Goal: Task Accomplishment & Management: Manage account settings

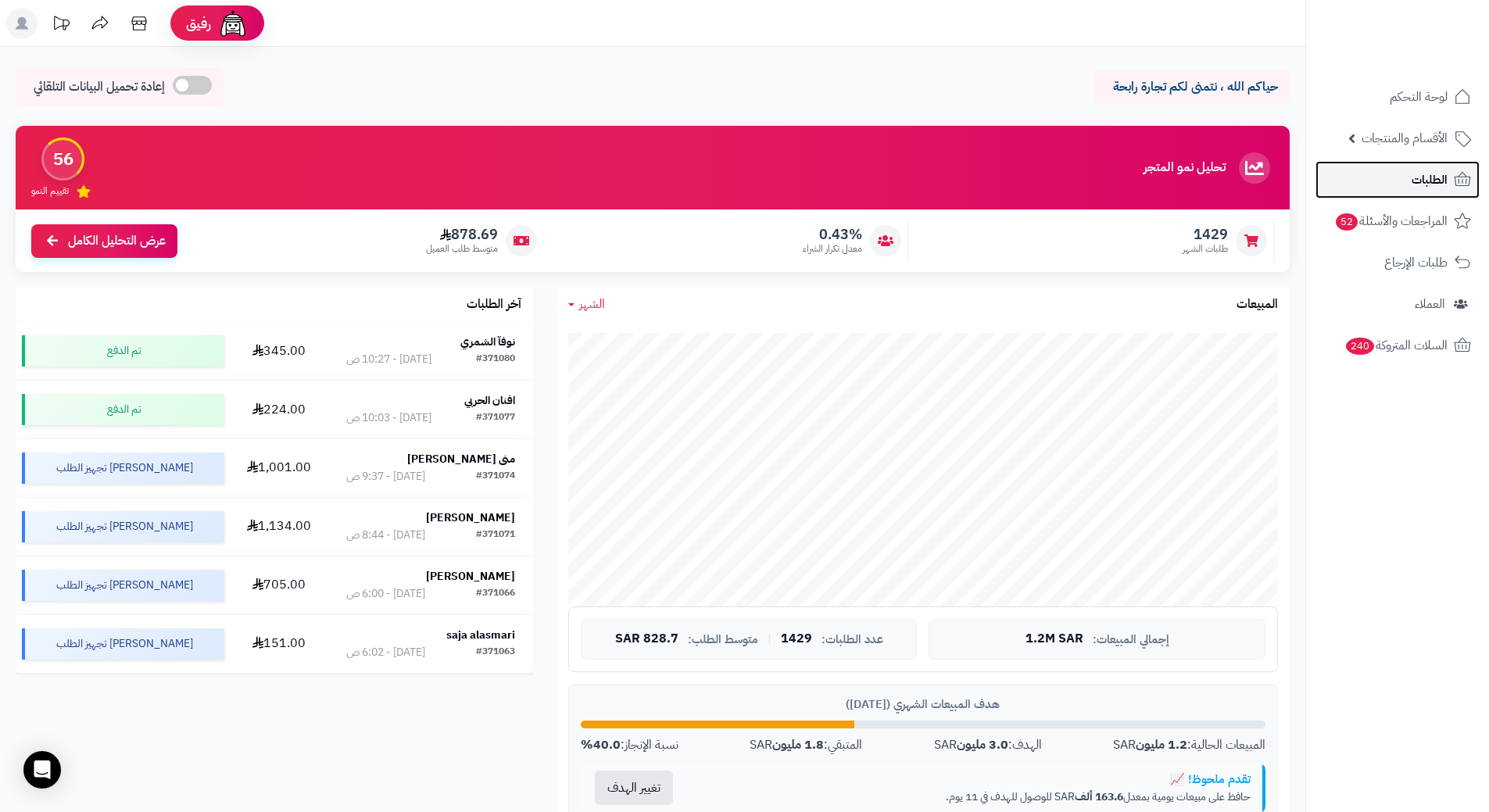
click at [1443, 177] on span "الطلبات" at bounding box center [1429, 179] width 36 height 22
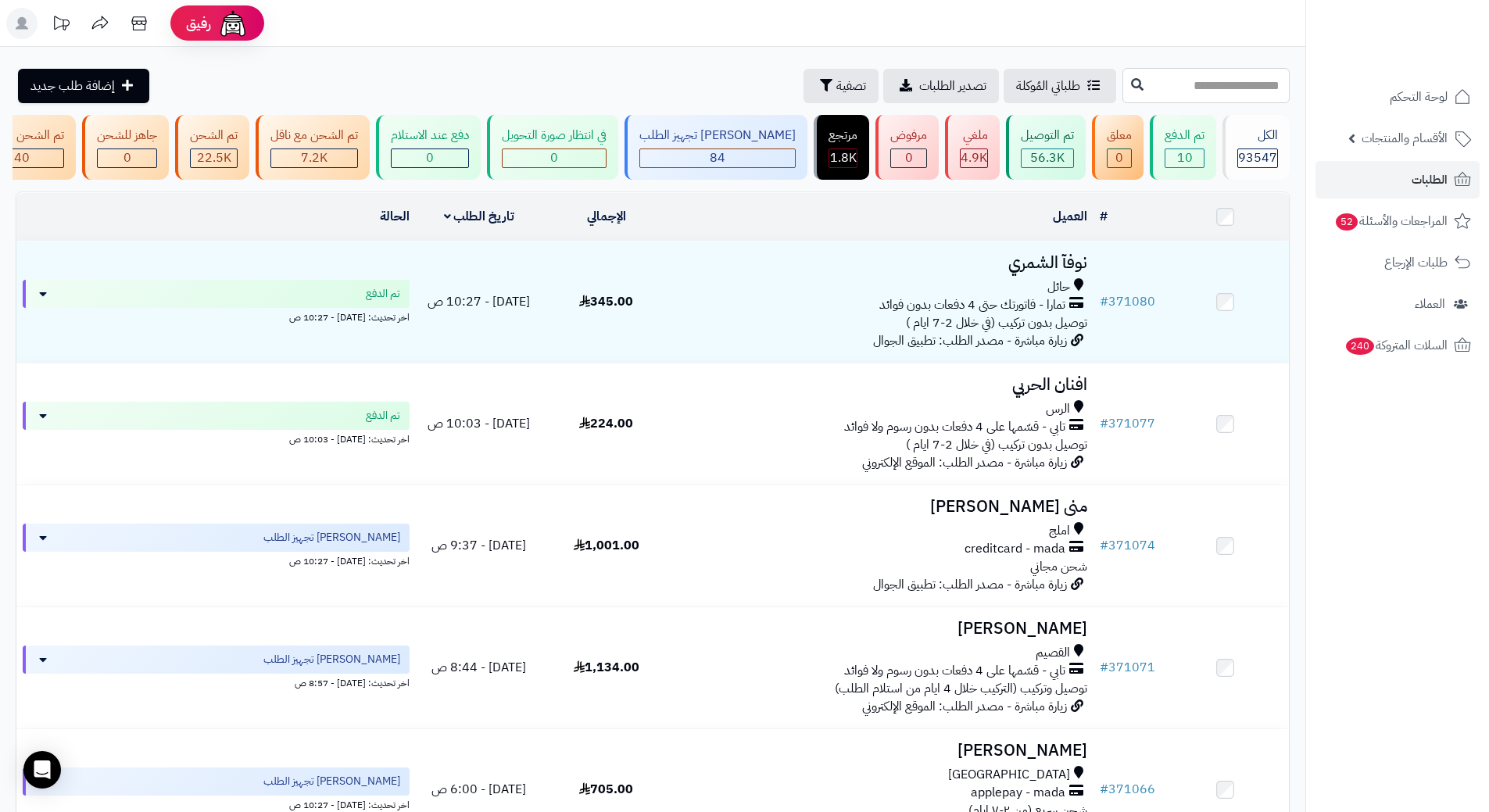
click at [1204, 68] on input "text" at bounding box center [1205, 86] width 167 height 35
paste input "******"
type input "******"
click at [1125, 95] on button at bounding box center [1137, 84] width 23 height 30
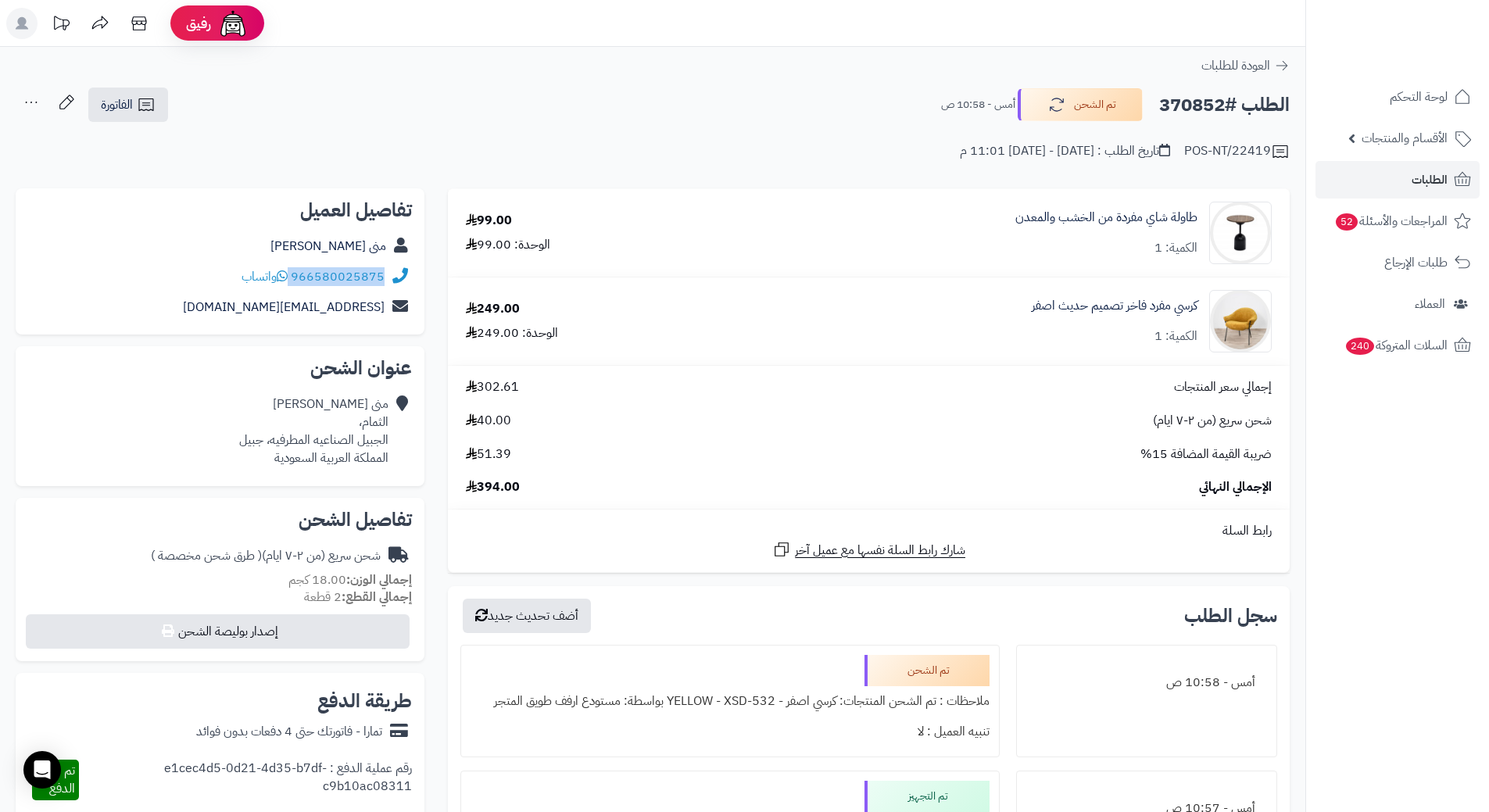
drag, startPoint x: 293, startPoint y: 274, endPoint x: 400, endPoint y: 285, distance: 107.6
click at [400, 285] on div "966580025875 واتساب" at bounding box center [220, 278] width 384 height 31
copy div "966580025875"
click at [1181, 99] on h2 "الطلب #370852" at bounding box center [1224, 104] width 130 height 32
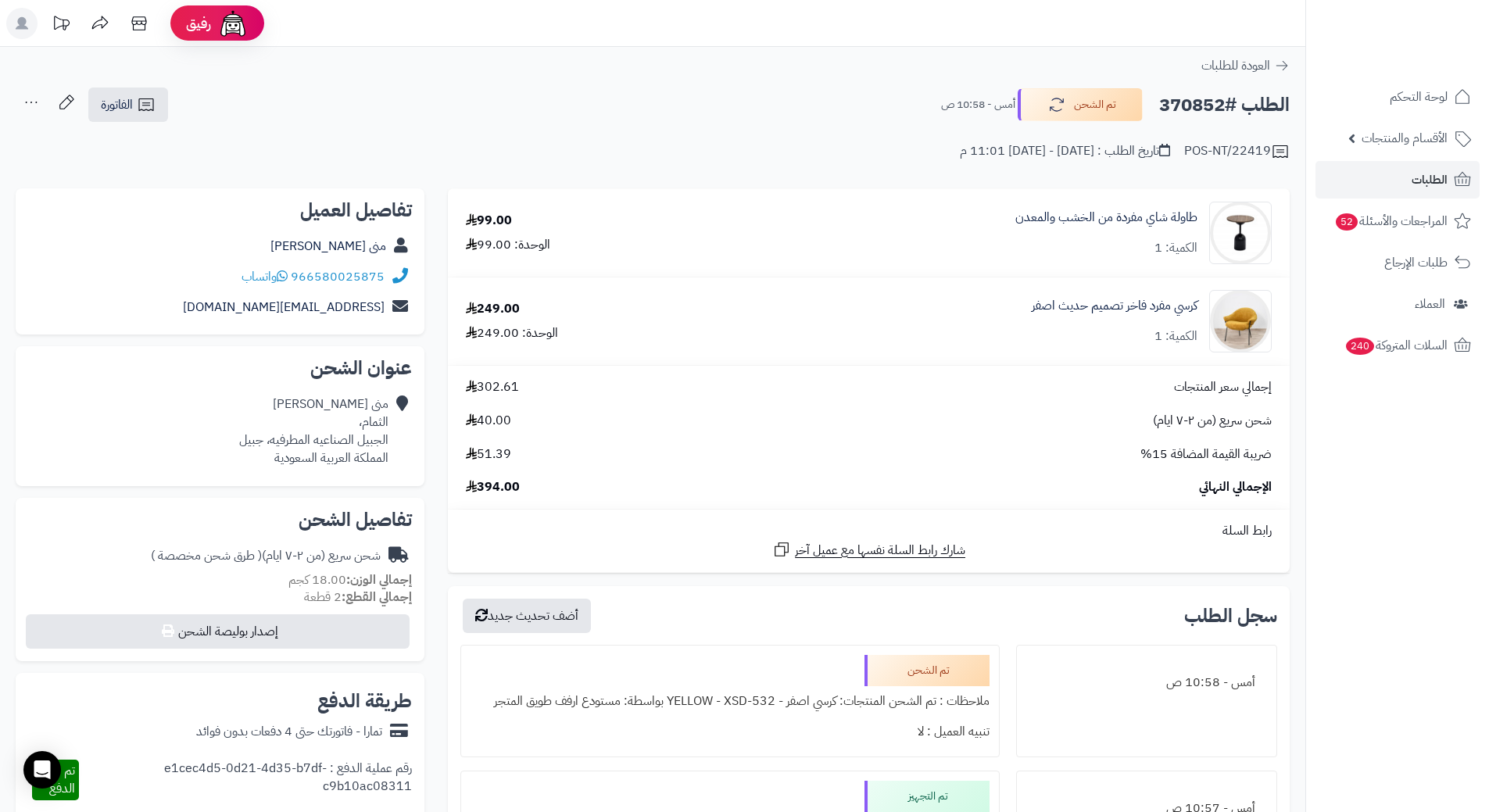
copy h2 "370852"
drag, startPoint x: 1198, startPoint y: 205, endPoint x: 1008, endPoint y: 215, distance: 190.3
click at [1008, 215] on div "طاولة شاي مفردة من الخشب والمعدن الكمية: 1" at bounding box center [997, 232] width 572 height 63
copy link "طاولة شاي مفردة من الخشب والمعدن"
click at [1446, 187] on span "الطلبات" at bounding box center [1429, 179] width 36 height 22
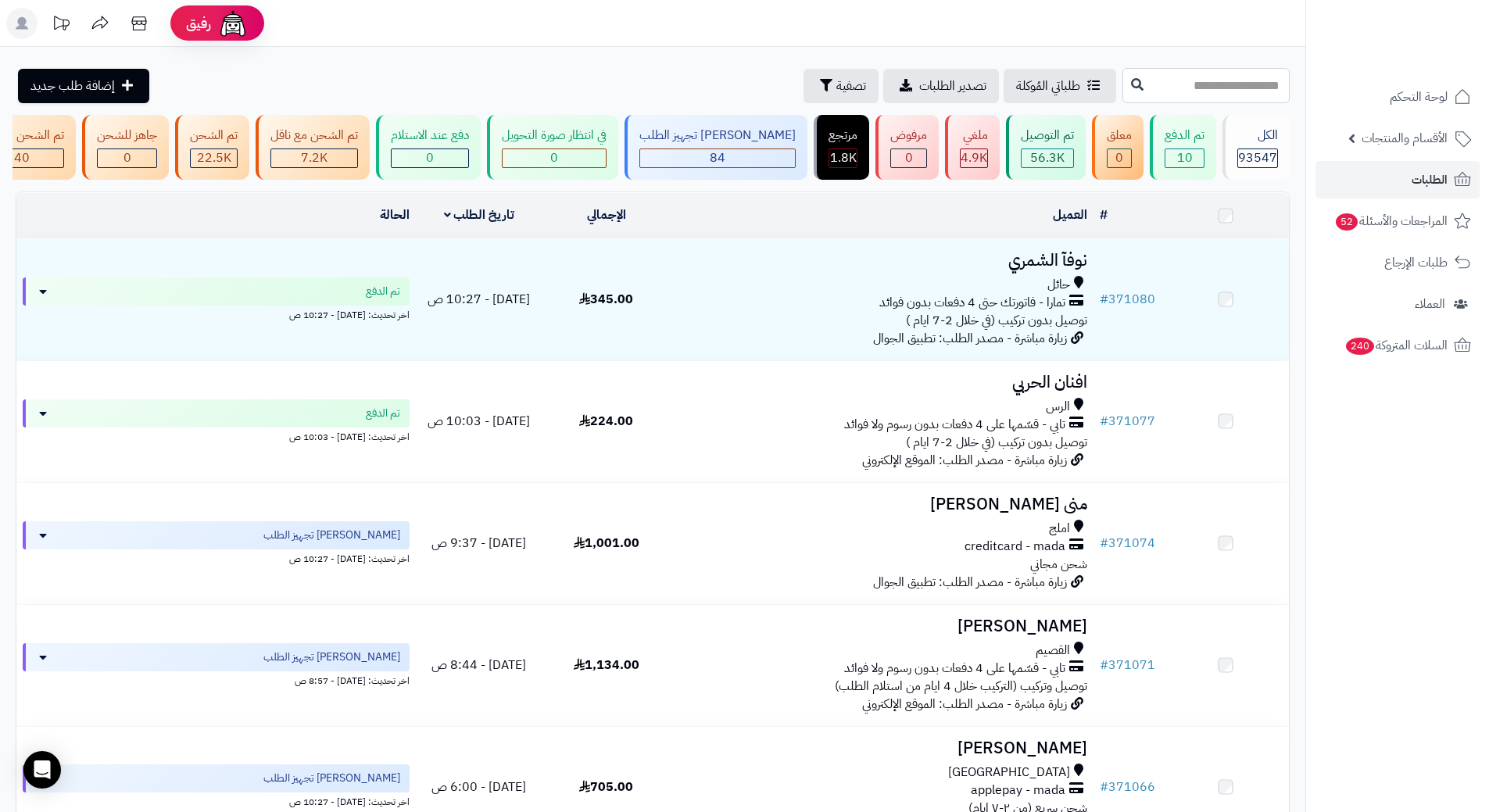
click at [1146, 79] on input "text" at bounding box center [1205, 86] width 167 height 35
paste input "******"
type input "******"
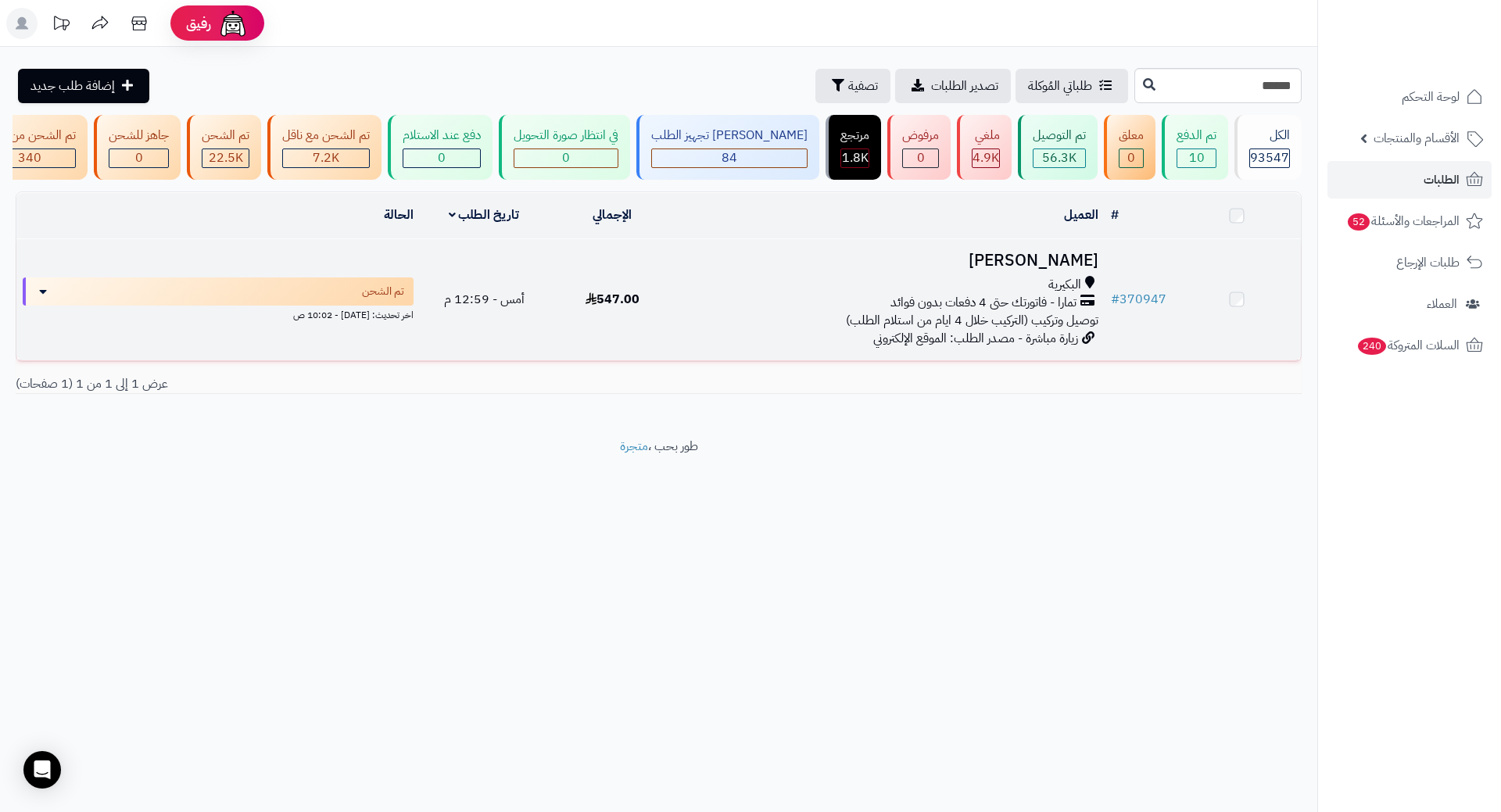
click at [1038, 266] on h3 "[PERSON_NAME]" at bounding box center [890, 260] width 415 height 18
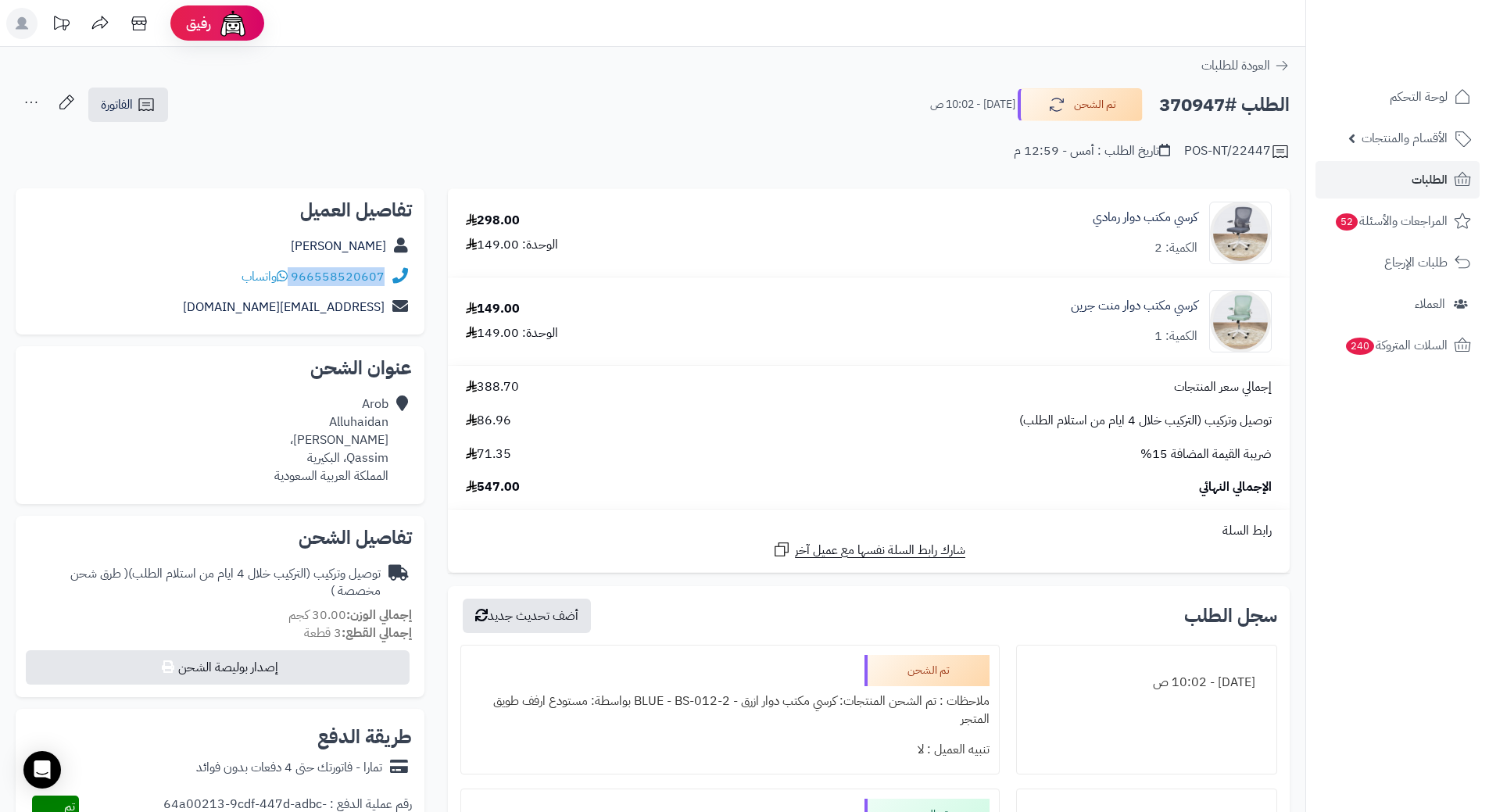
drag, startPoint x: 293, startPoint y: 278, endPoint x: 393, endPoint y: 278, distance: 100.0
click at [393, 278] on div "966558520607 واتساب" at bounding box center [220, 278] width 384 height 31
copy div "966558520607"
click at [1197, 107] on h2 "الطلب #370947" at bounding box center [1224, 104] width 130 height 32
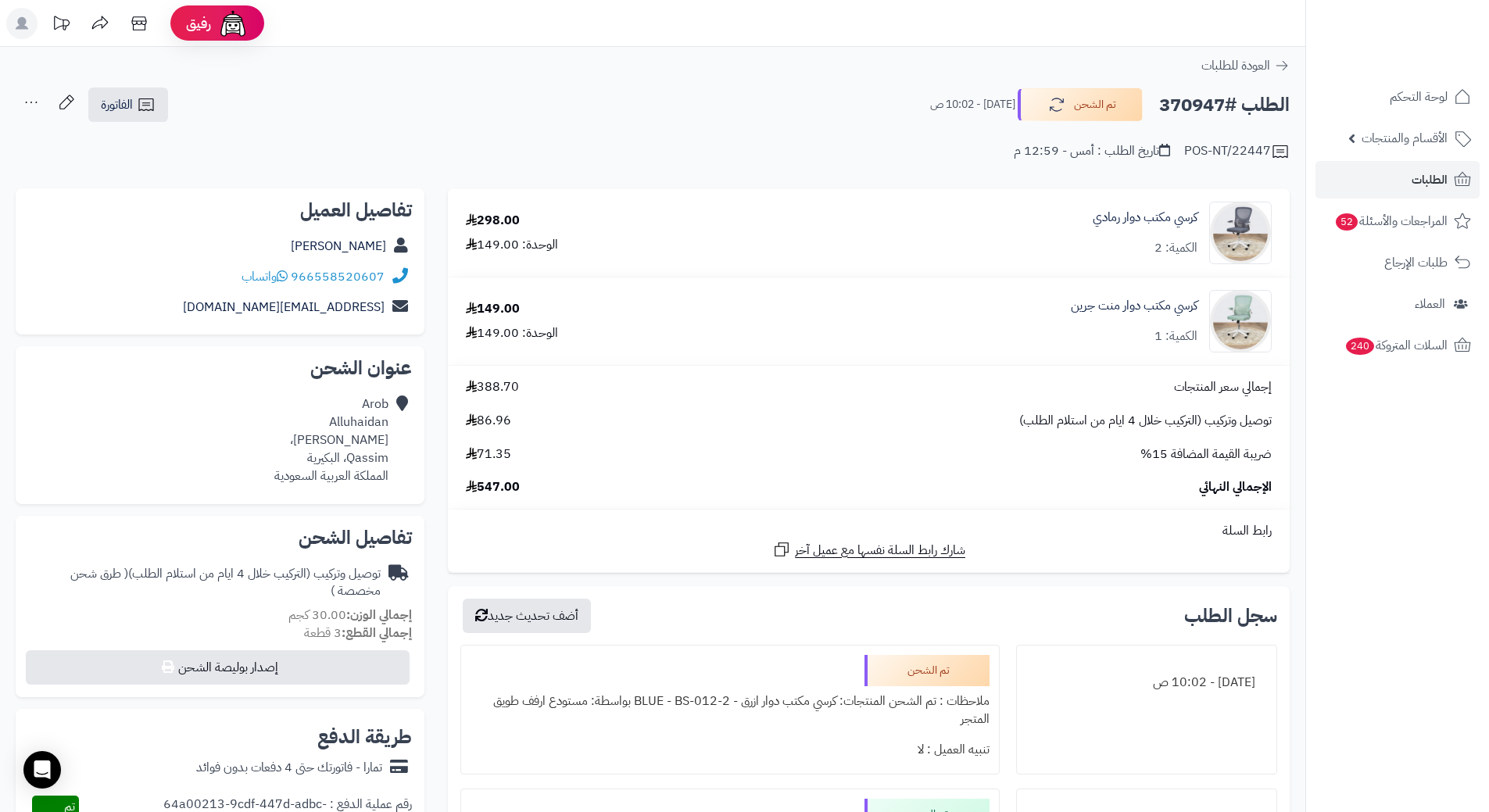
copy h2 "370947"
drag, startPoint x: 1046, startPoint y: 219, endPoint x: 1202, endPoint y: 216, distance: 156.0
click at [1202, 216] on div "كرسي مكتب دوار رمادي الكمية: 2" at bounding box center [1016, 232] width 534 height 63
copy link "كرسي مكتب دوار رمادي"
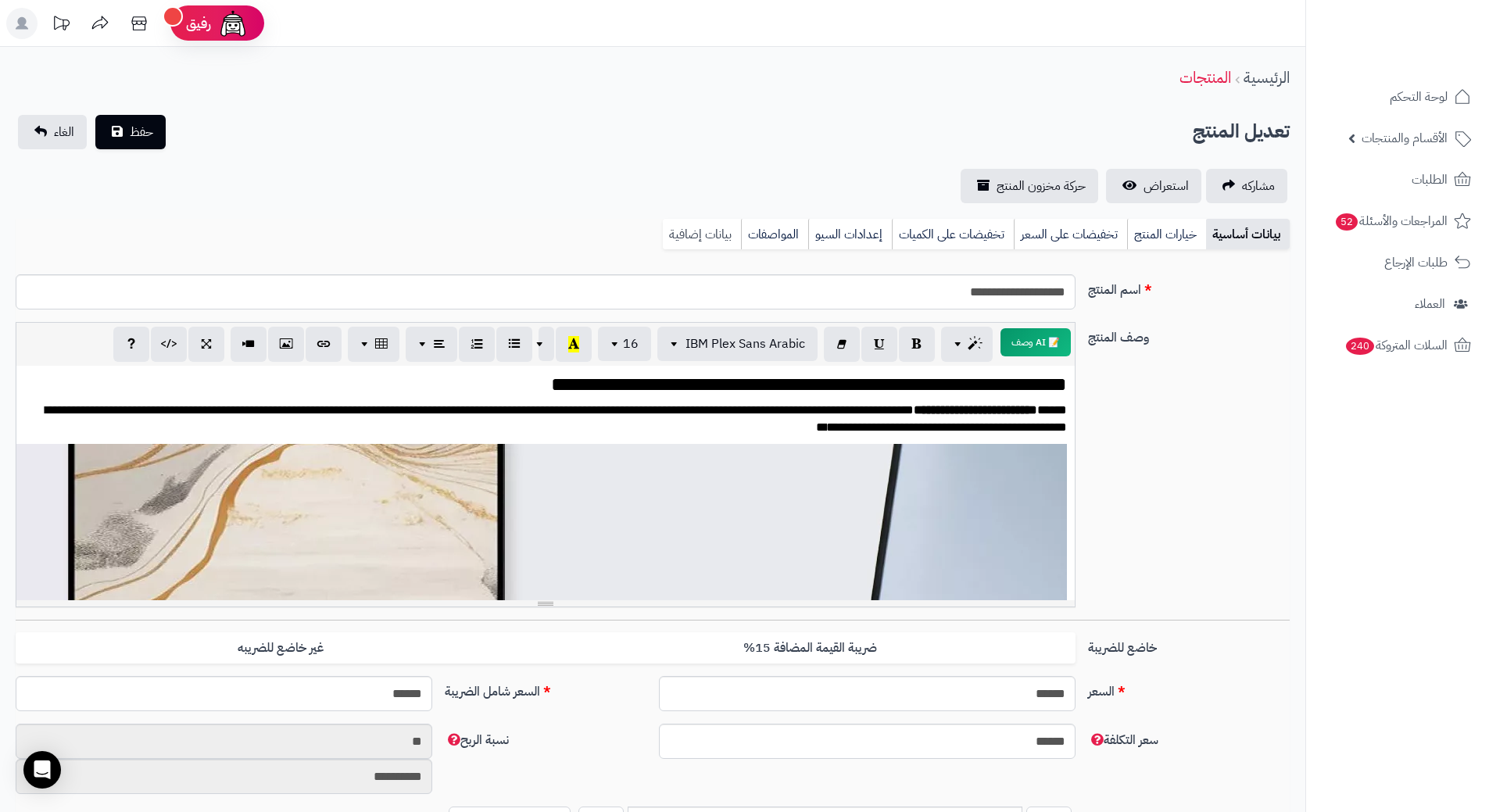
click at [715, 233] on link "بيانات إضافية" at bounding box center [701, 234] width 78 height 31
